Goal: Complete application form

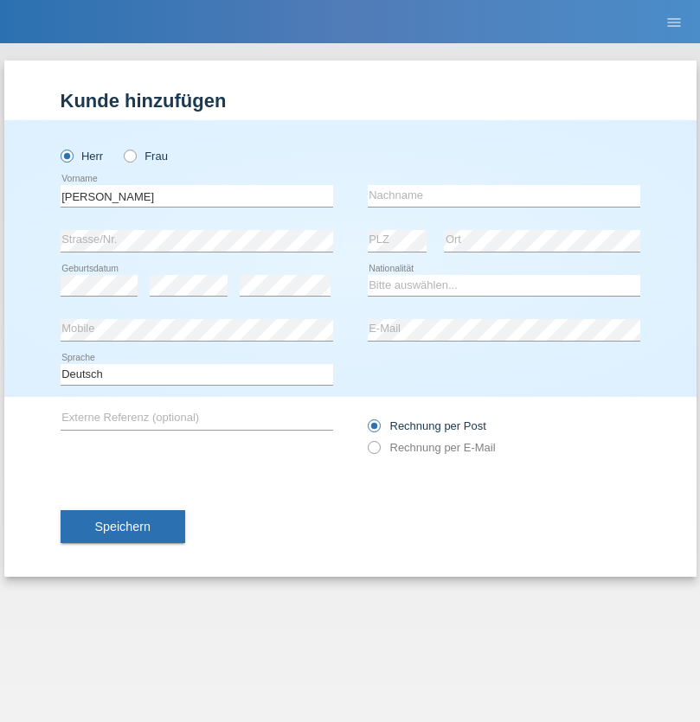
type input "Philippe"
click at [503, 196] on input "text" at bounding box center [504, 196] width 272 height 22
type input "Zwahlen"
select select "CH"
select select "en"
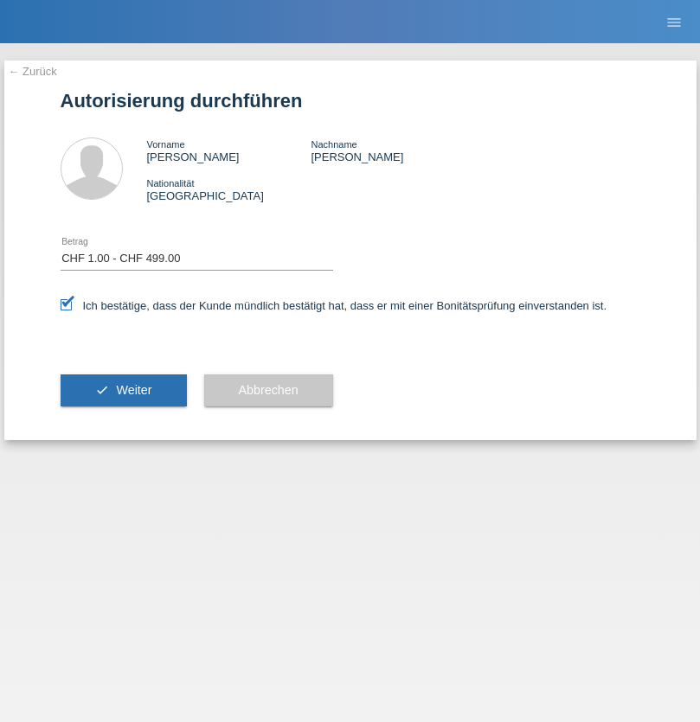
select select "1"
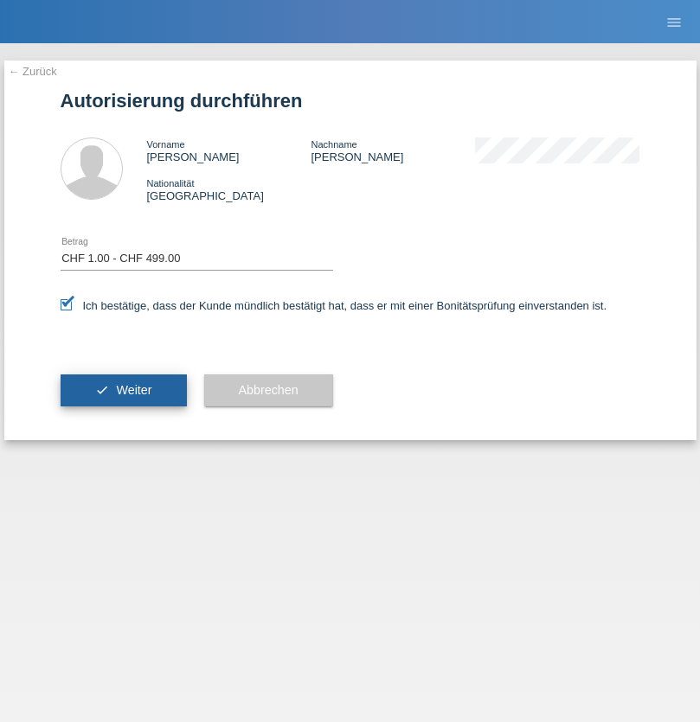
click at [123, 390] on span "Weiter" at bounding box center [133, 390] width 35 height 14
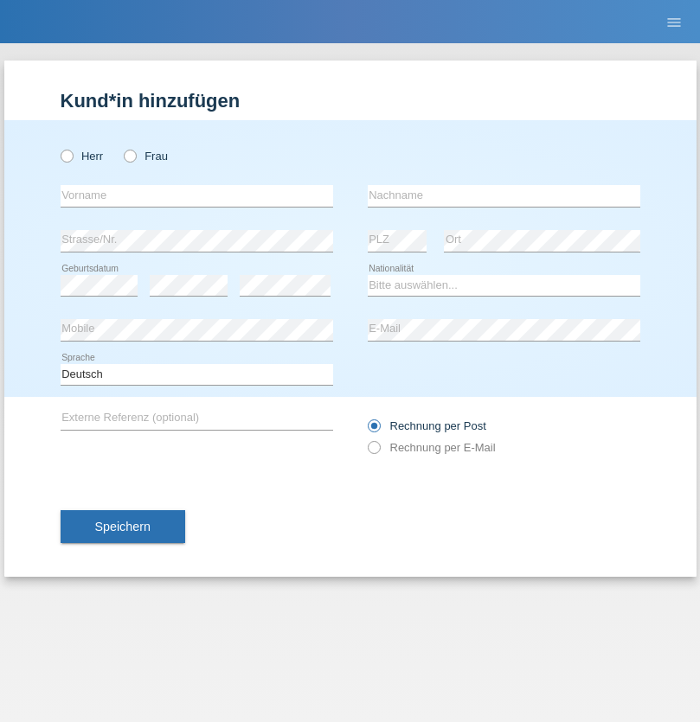
radio input "true"
click at [196, 196] on input "text" at bounding box center [197, 196] width 272 height 22
type input "naime"
click at [503, 196] on input "text" at bounding box center [504, 196] width 272 height 22
type input "llugiqi"
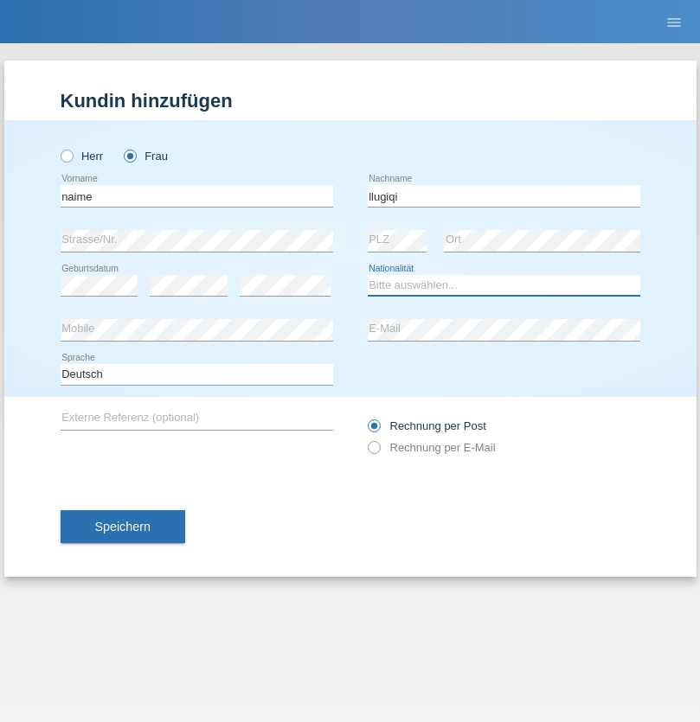
select select "CH"
radio input "true"
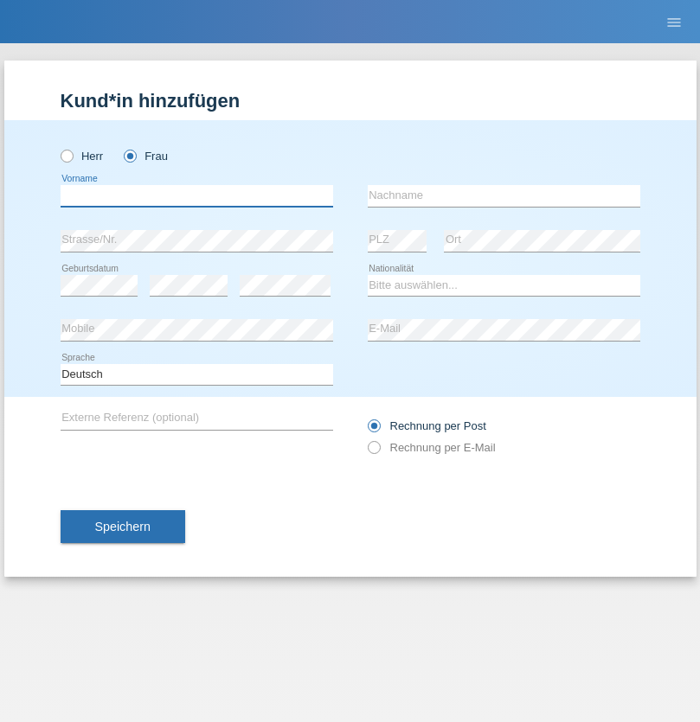
click at [196, 196] on input "text" at bounding box center [197, 196] width 272 height 22
type input "[PERSON_NAME]"
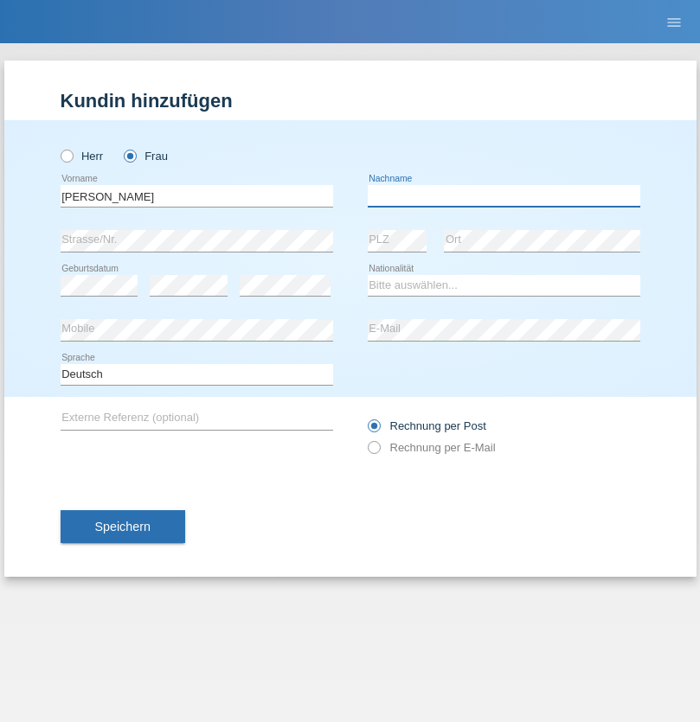
click at [503, 196] on input "text" at bounding box center [504, 196] width 272 height 22
type input "[PERSON_NAME]"
select select "CH"
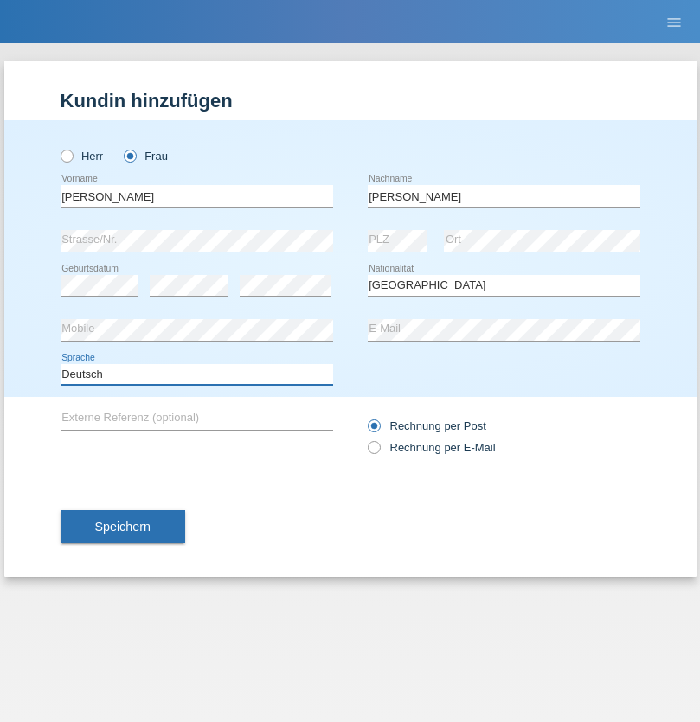
select select "en"
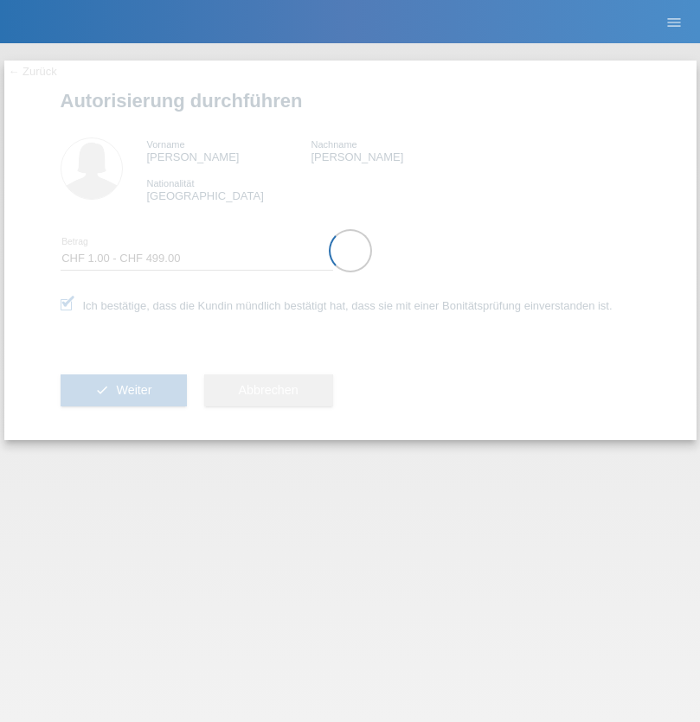
select select "1"
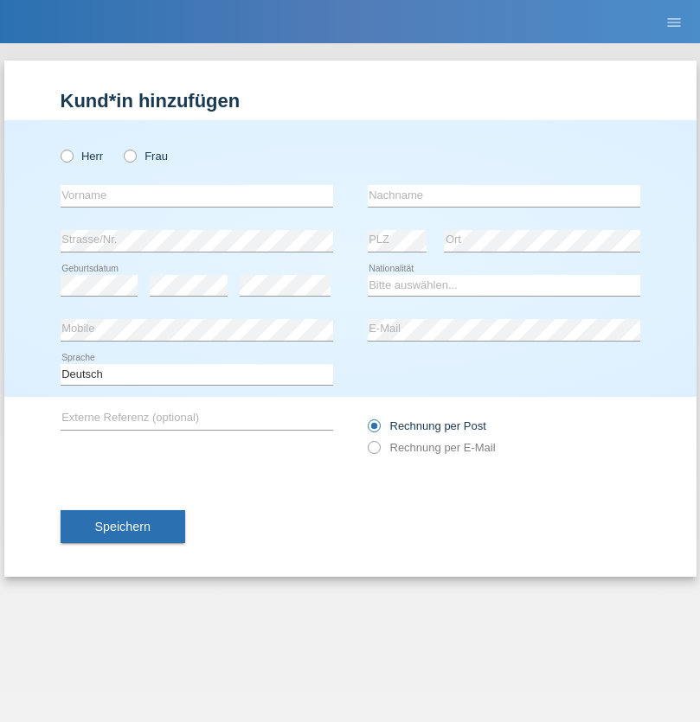
radio input "true"
click at [196, 196] on input "text" at bounding box center [197, 196] width 272 height 22
type input "Shanas"
click at [503, 196] on input "text" at bounding box center [504, 196] width 272 height 22
type input "Baranati"
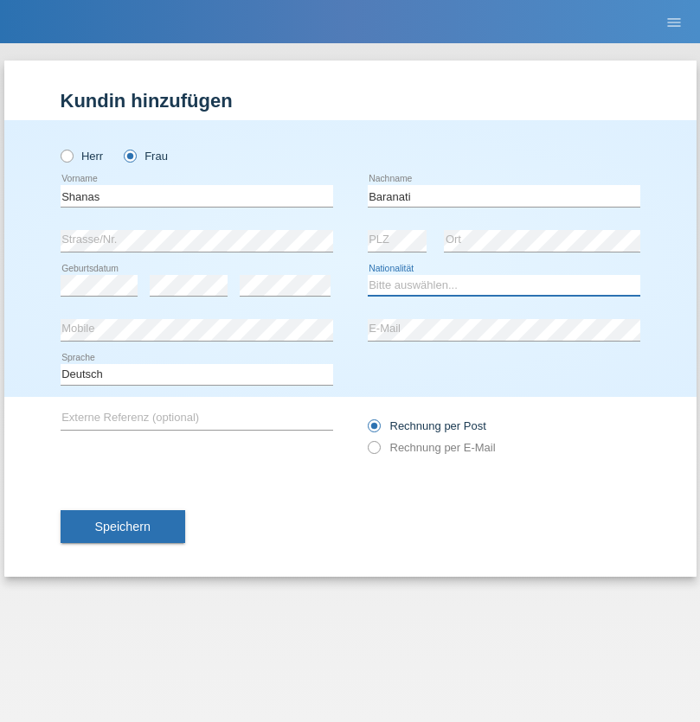
select select "CH"
radio input "true"
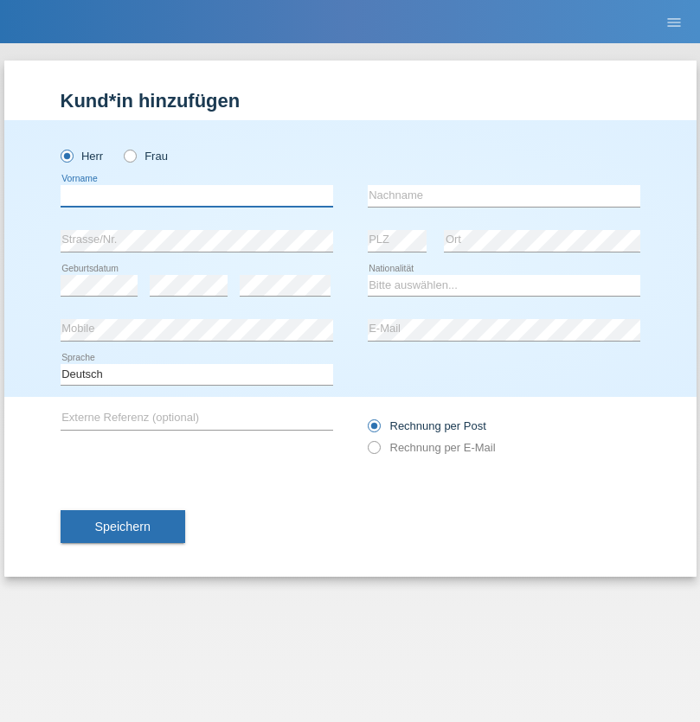
click at [196, 196] on input "text" at bounding box center [197, 196] width 272 height 22
type input "Khoshnaw"
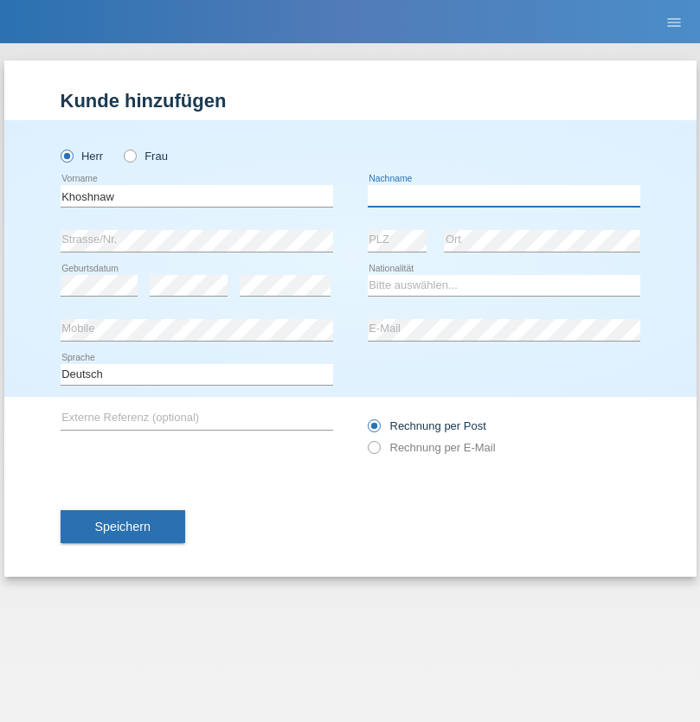
click at [503, 196] on input "text" at bounding box center [504, 196] width 272 height 22
type input "Abdulqadir"
select select "IR"
select select "C"
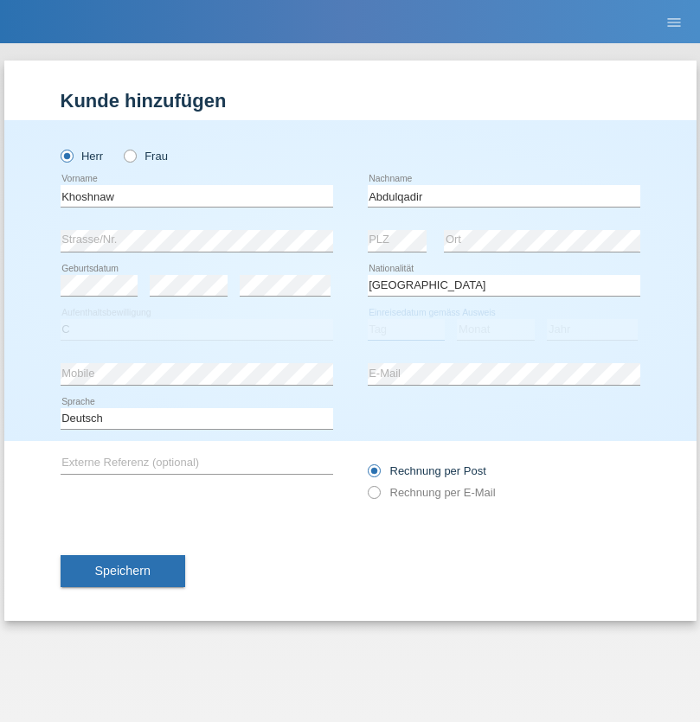
select select "03"
select select "09"
select select "2015"
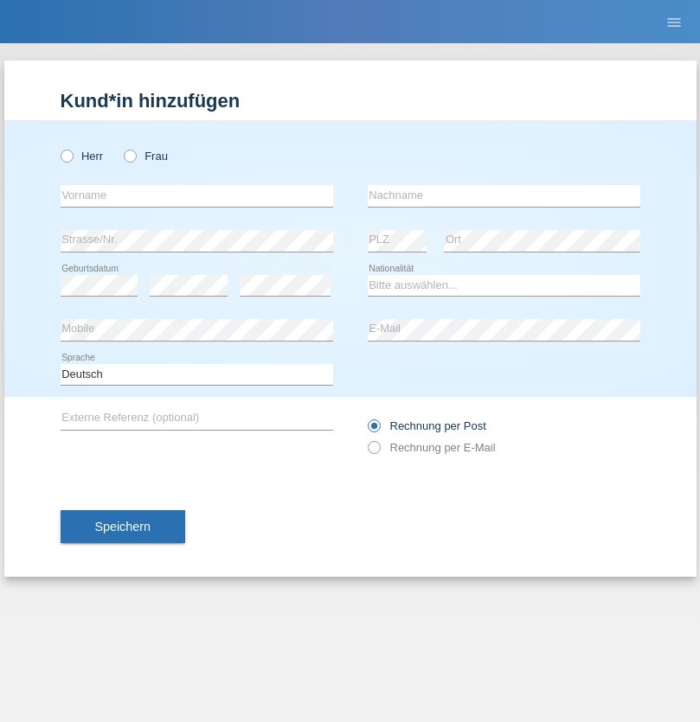
radio input "true"
click at [196, 196] on input "text" at bounding box center [197, 196] width 272 height 22
type input "[PERSON_NAME]"
click at [503, 196] on input "text" at bounding box center [504, 196] width 272 height 22
type input "Sokol"
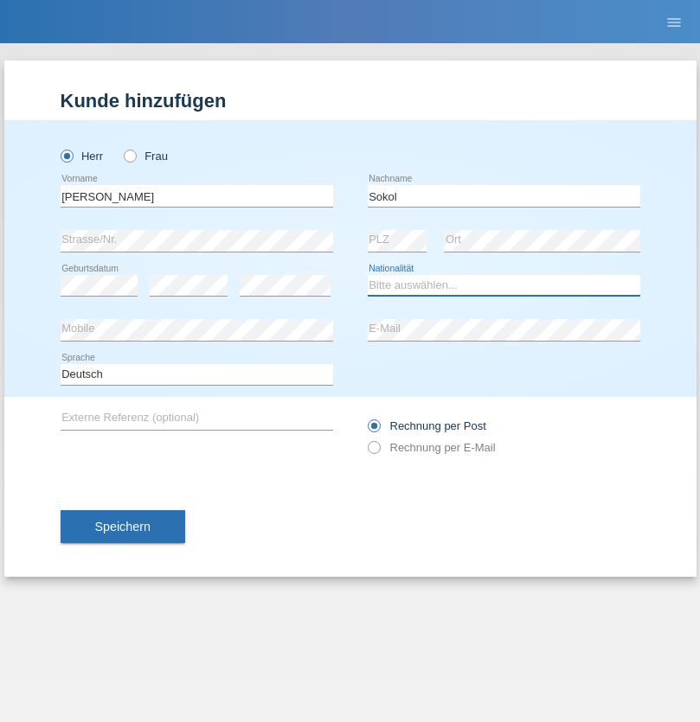
select select "XK"
select select "C"
select select "02"
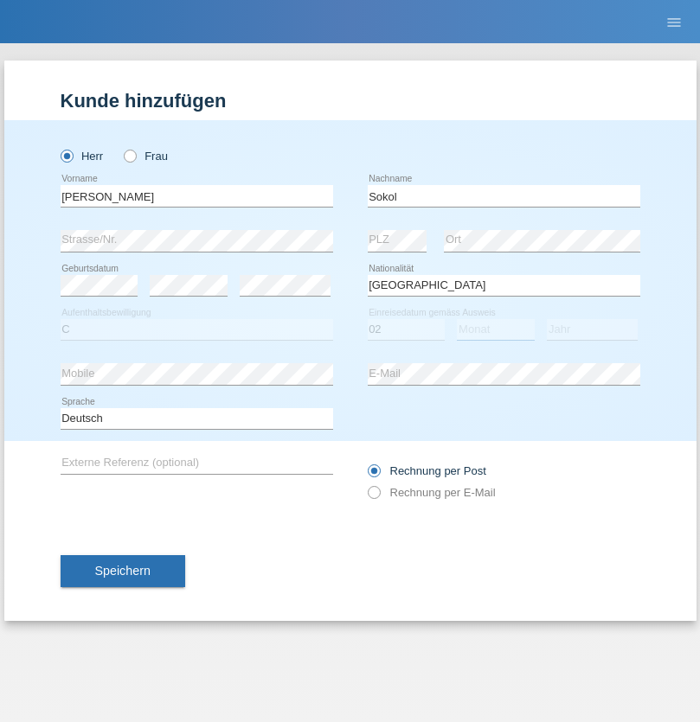
select select "08"
select select "1988"
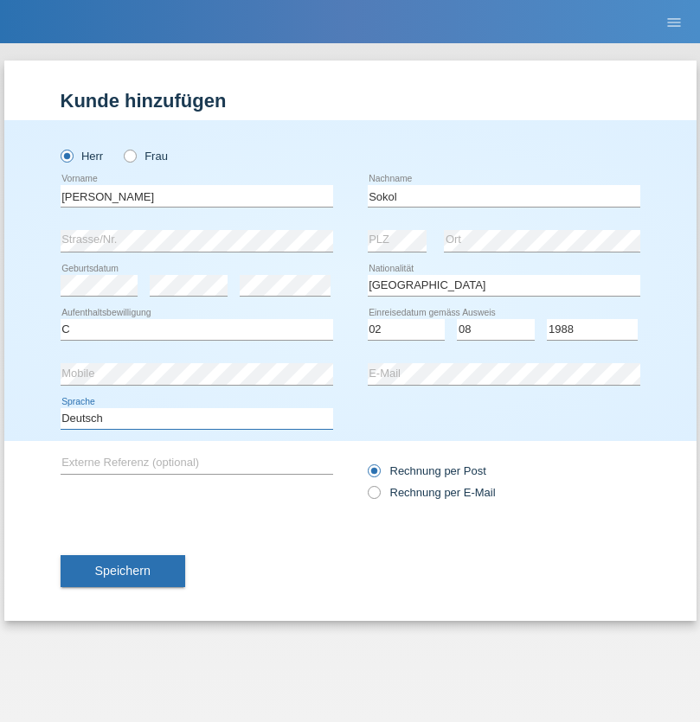
select select "en"
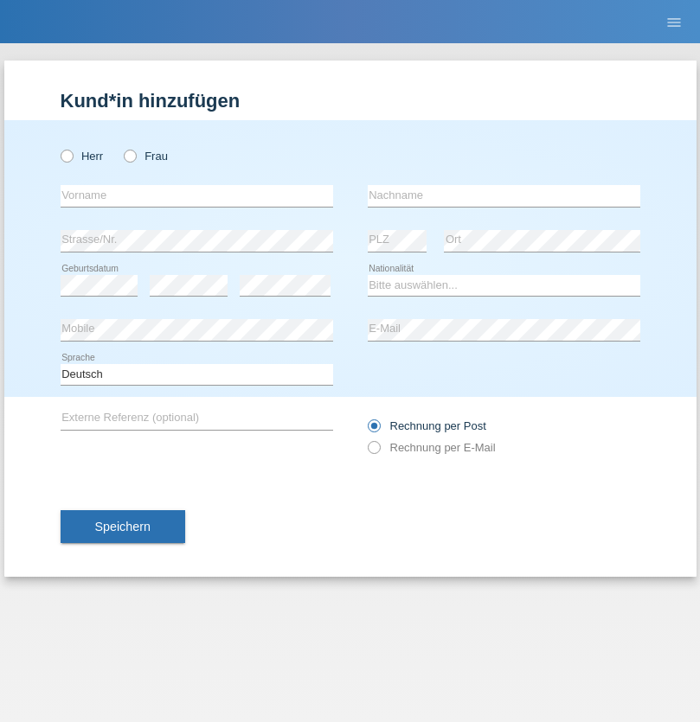
radio input "true"
click at [196, 196] on input "text" at bounding box center [197, 196] width 272 height 22
type input "[PERSON_NAME]"
click at [503, 196] on input "text" at bounding box center [504, 196] width 272 height 22
type input "Sokol"
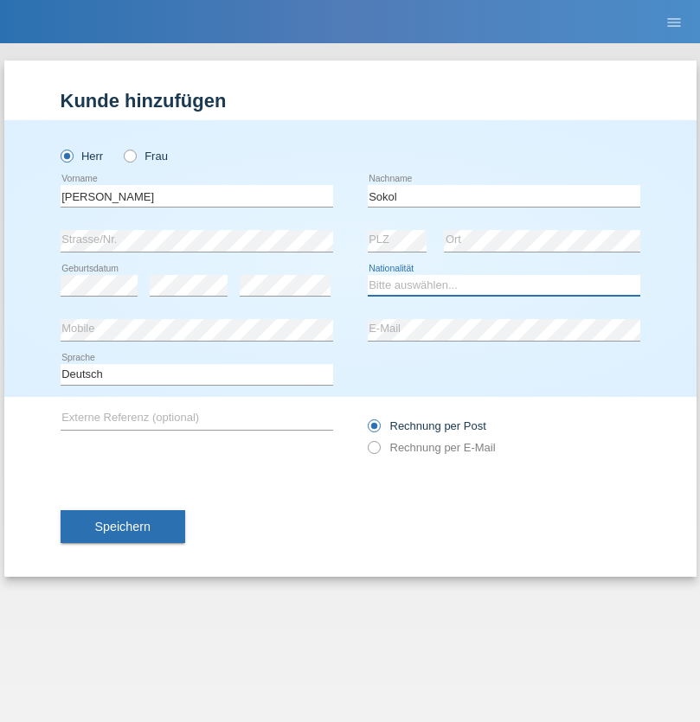
select select "XK"
select select "C"
select select "02"
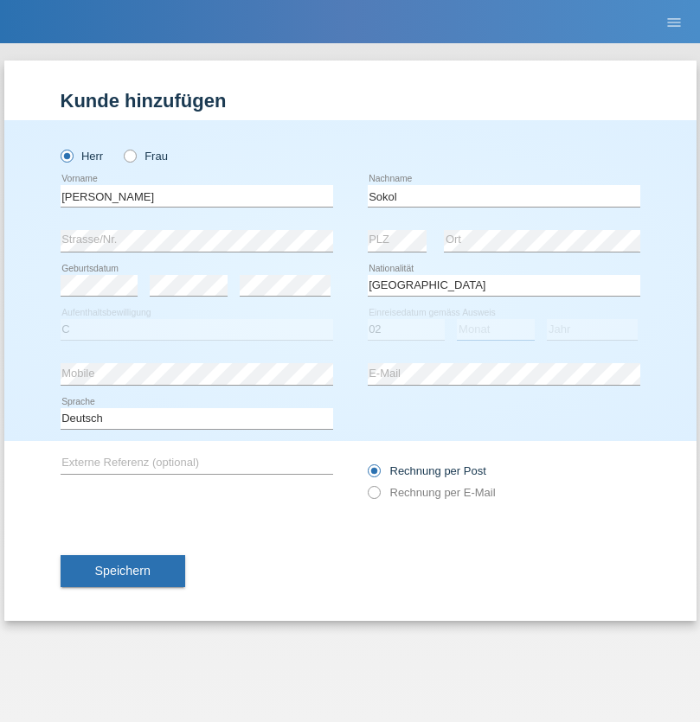
select select "08"
select select "1988"
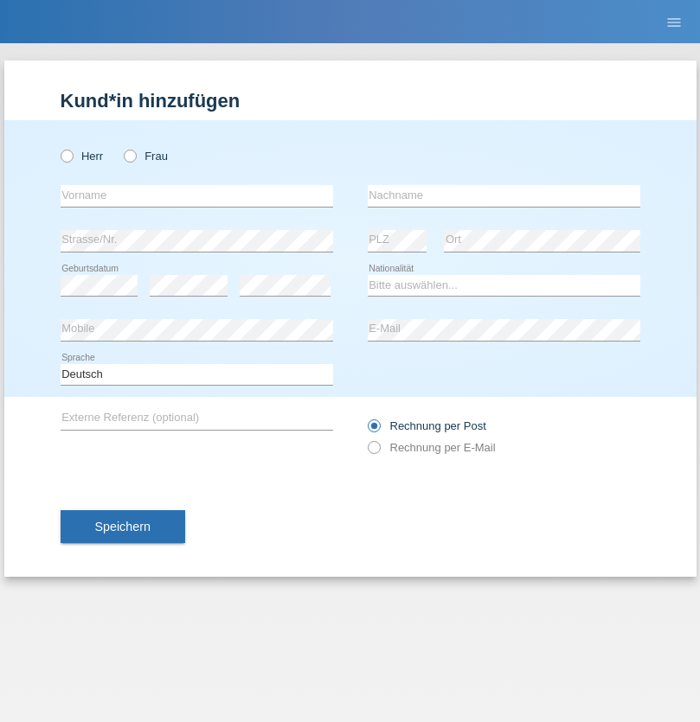
radio input "true"
click at [196, 196] on input "text" at bounding box center [197, 196] width 272 height 22
type input "Zachariasz"
click at [503, 196] on input "text" at bounding box center [504, 196] width 272 height 22
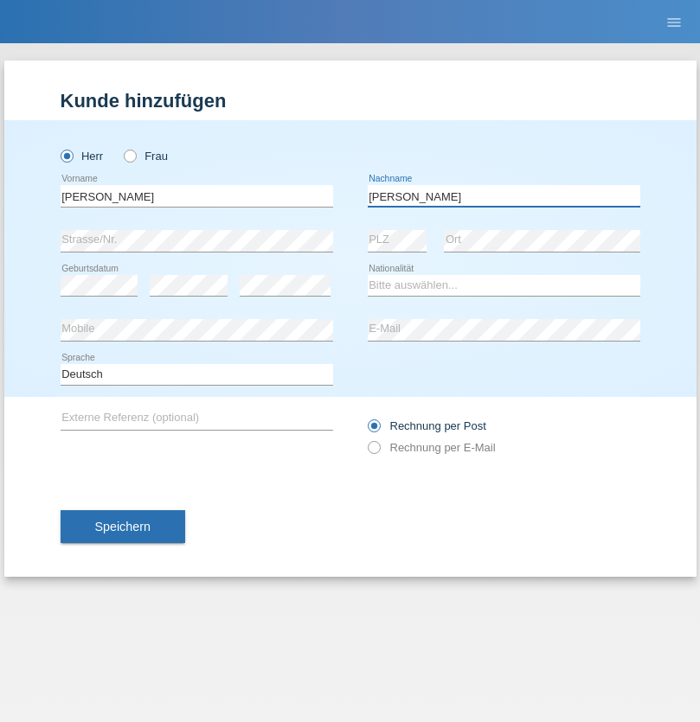
type input "Komorowski"
select select "PL"
select select "C"
select select "11"
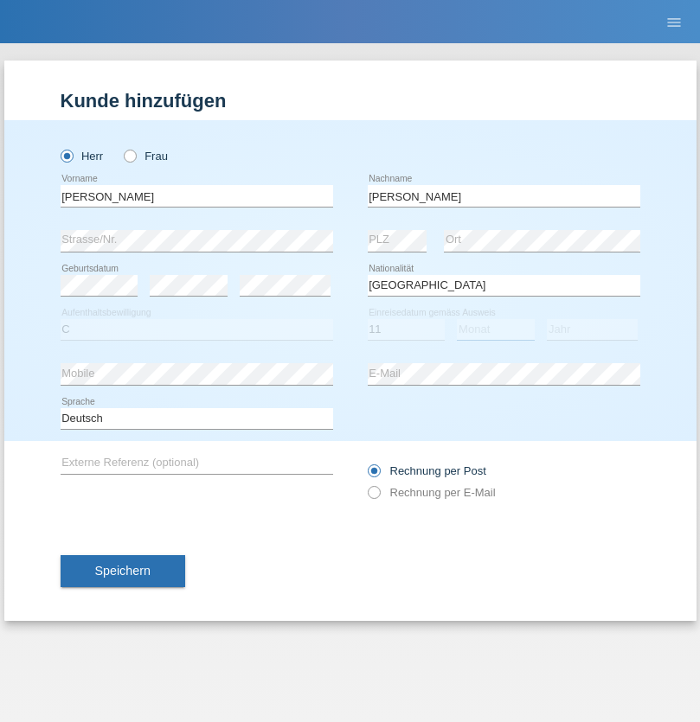
select select "01"
select select "2007"
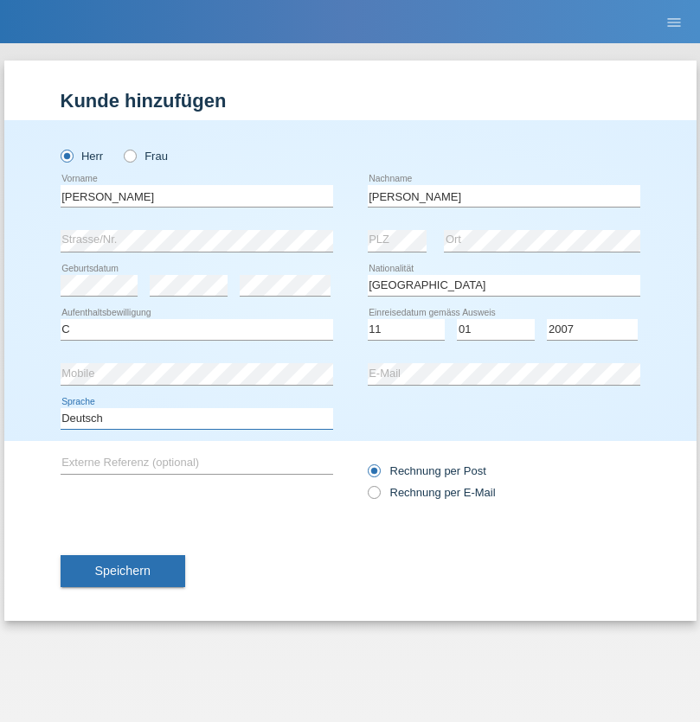
select select "en"
